Goal: Information Seeking & Learning: Learn about a topic

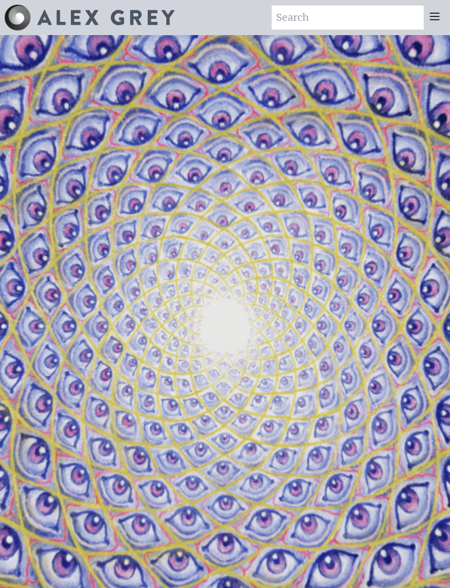
click at [430, 21] on icon at bounding box center [434, 16] width 13 height 13
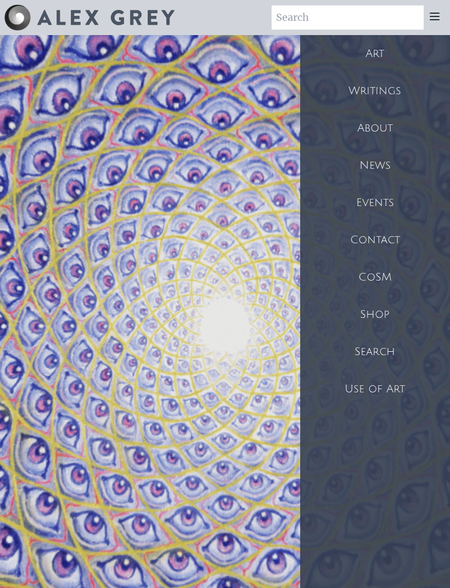
click at [378, 55] on div "Art" at bounding box center [375, 53] width 150 height 37
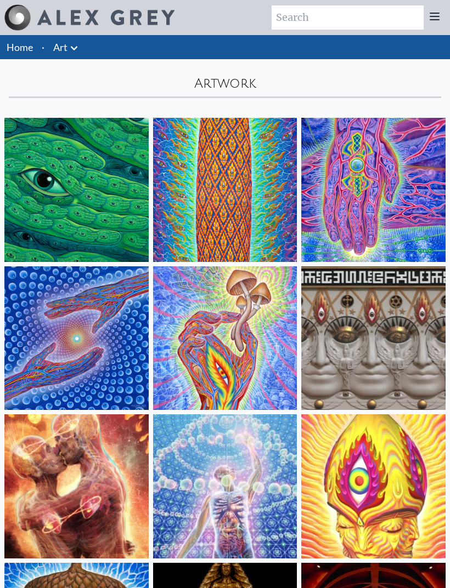
click at [65, 50] on link "Art" at bounding box center [60, 46] width 14 height 15
click at [69, 52] on icon at bounding box center [73, 48] width 13 height 13
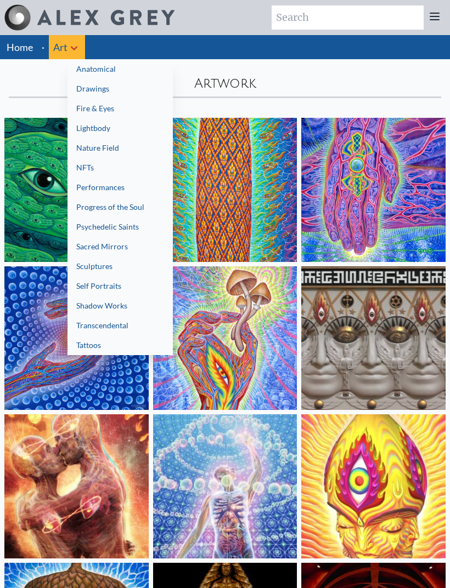
click at [105, 131] on link "Lightbody" at bounding box center [119, 128] width 105 height 20
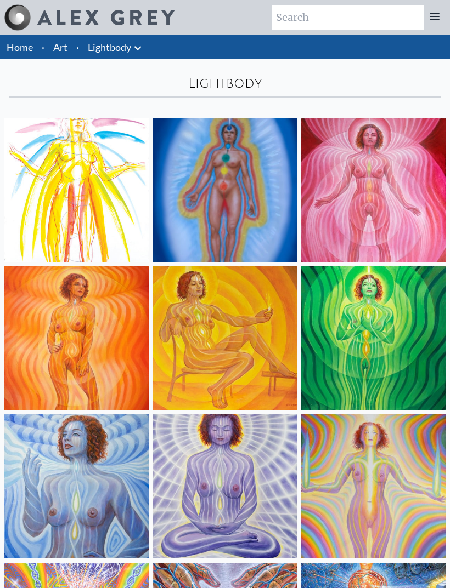
click at [374, 206] on img at bounding box center [373, 190] width 144 height 144
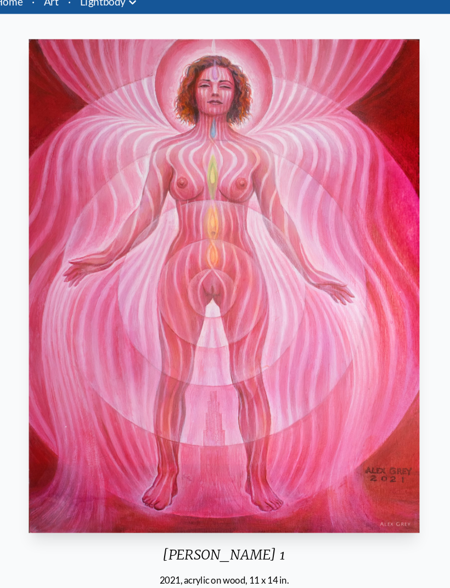
scroll to position [48, 0]
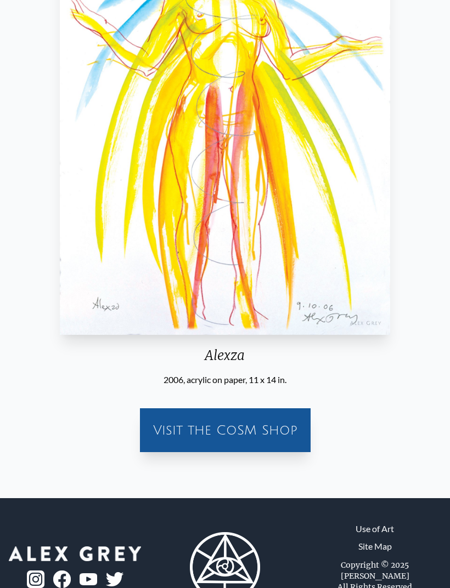
scroll to position [218, 0]
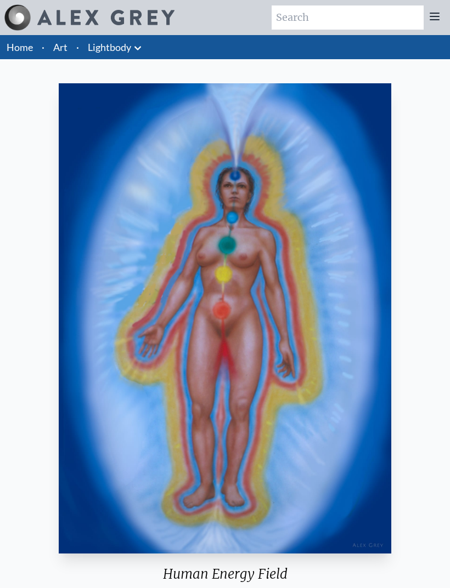
click at [437, 18] on icon at bounding box center [434, 16] width 13 height 13
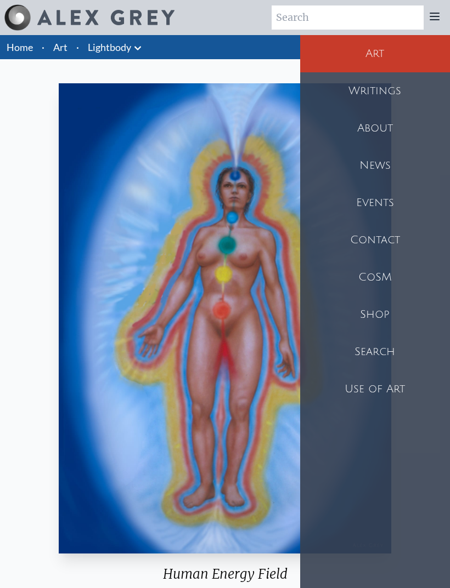
click at [381, 51] on div "Art" at bounding box center [375, 53] width 150 height 37
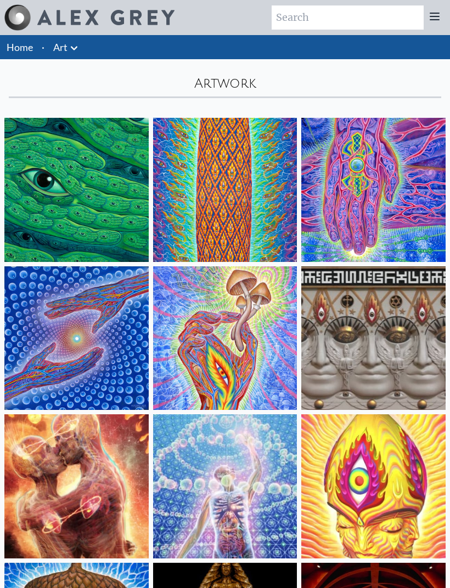
click at [73, 48] on icon at bounding box center [74, 48] width 7 height 4
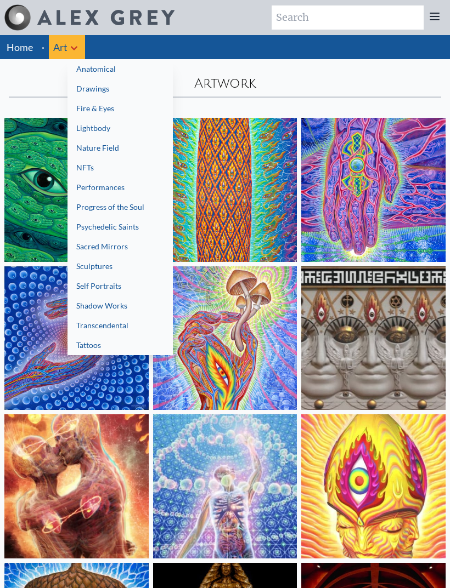
click at [113, 307] on link "Shadow Works" at bounding box center [119, 306] width 105 height 20
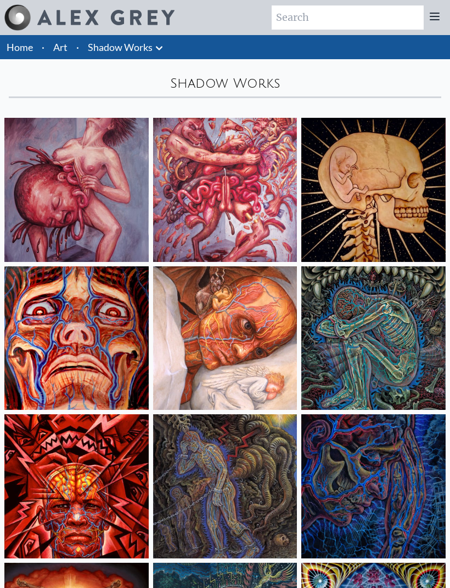
click at [146, 49] on link "Shadow Works" at bounding box center [120, 46] width 65 height 15
click at [139, 45] on link "Shadow Works" at bounding box center [120, 46] width 65 height 15
click at [151, 49] on link "Shadow Works" at bounding box center [120, 46] width 65 height 15
click at [61, 41] on link "Art" at bounding box center [60, 46] width 14 height 15
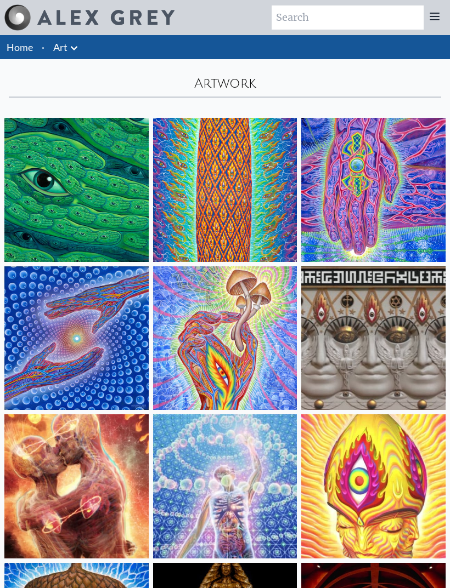
click at [75, 44] on icon at bounding box center [73, 48] width 13 height 13
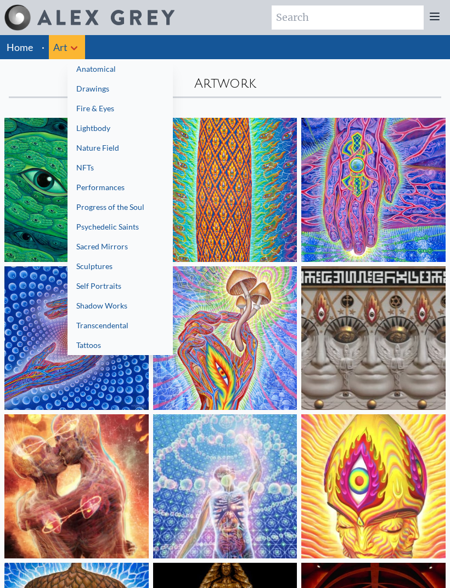
click at [115, 149] on link "Nature Field" at bounding box center [119, 148] width 105 height 20
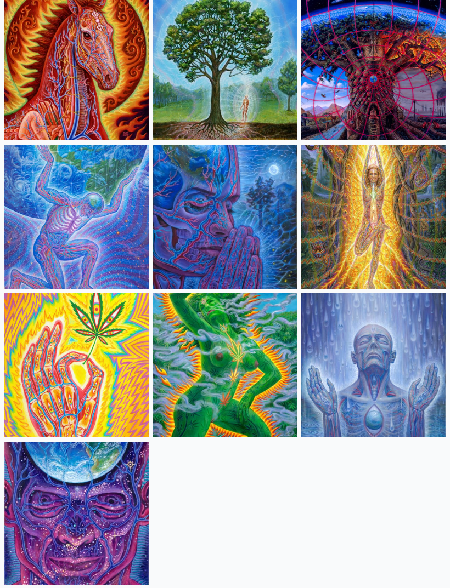
scroll to position [724, 0]
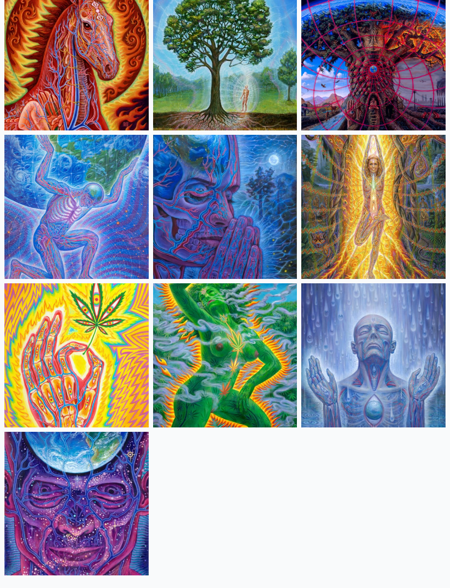
click at [394, 244] on img at bounding box center [373, 207] width 144 height 144
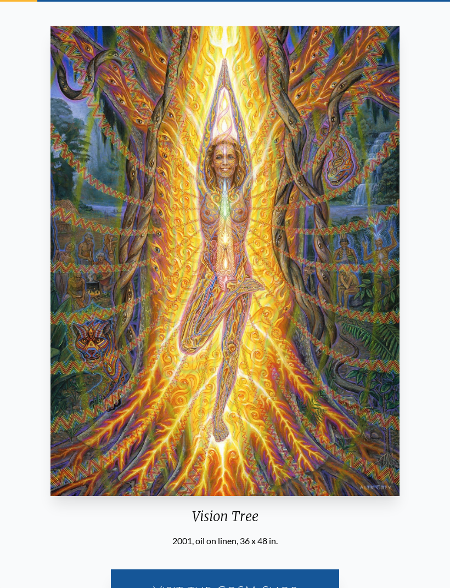
scroll to position [58, 0]
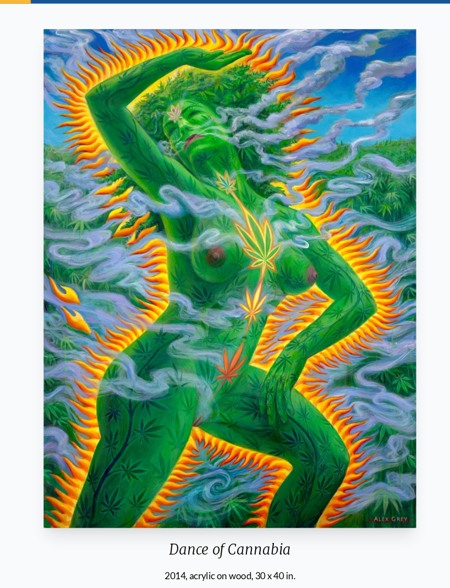
scroll to position [55, 0]
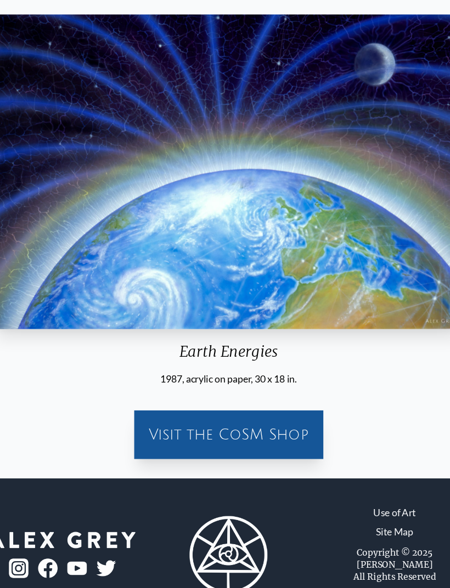
scroll to position [41, 0]
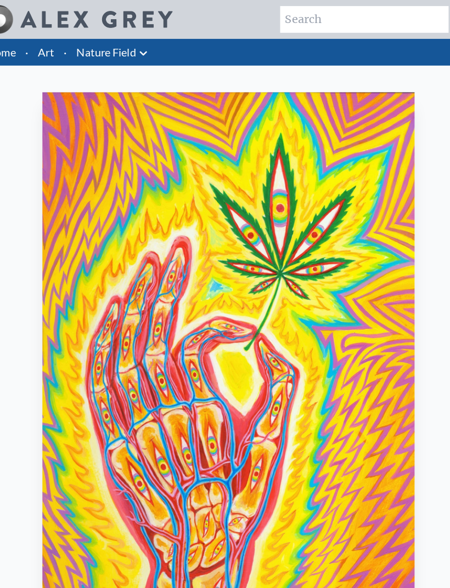
click at [53, 45] on link "Art" at bounding box center [60, 46] width 14 height 15
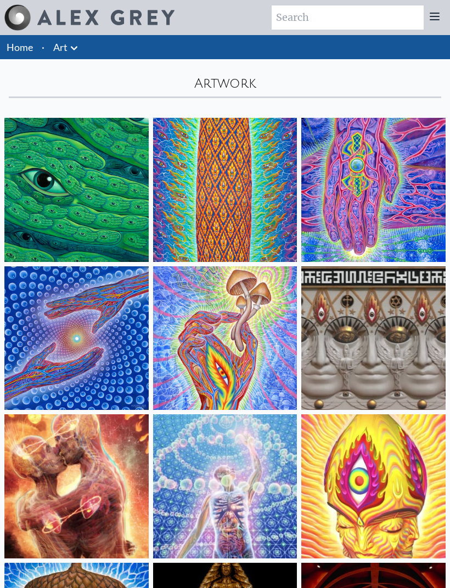
click at [78, 50] on icon at bounding box center [73, 48] width 13 height 13
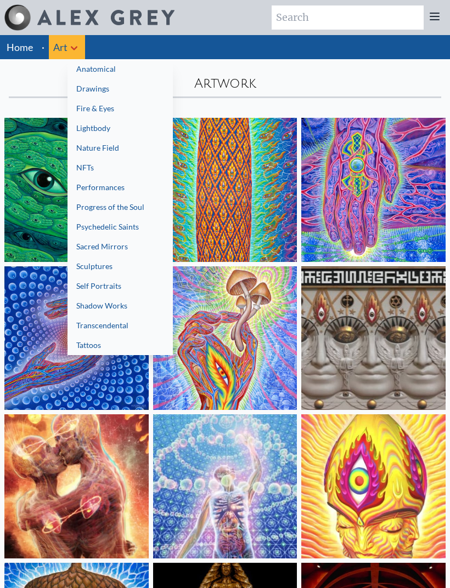
click at [128, 226] on link "Psychedelic Saints" at bounding box center [119, 227] width 105 height 20
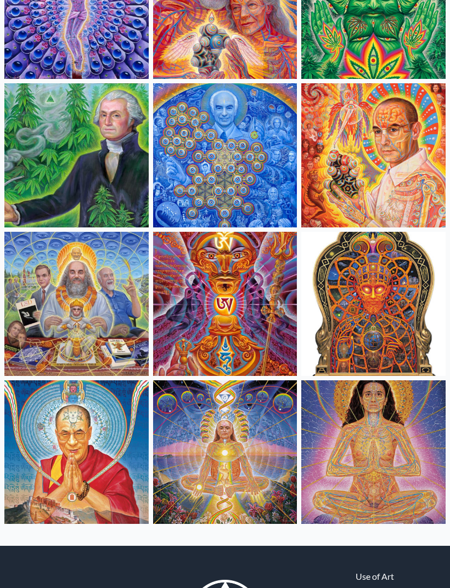
scroll to position [331, 0]
click at [384, 430] on img at bounding box center [373, 452] width 144 height 144
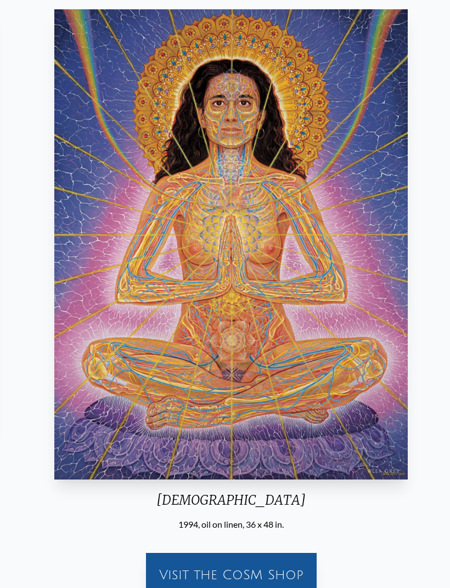
scroll to position [74, 0]
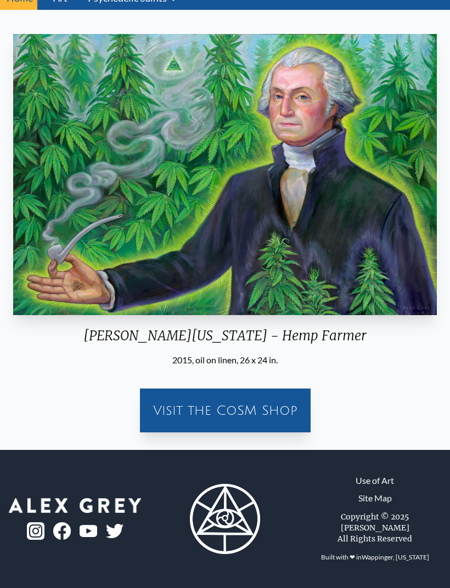
scroll to position [3, 0]
